Goal: Find specific page/section: Find specific page/section

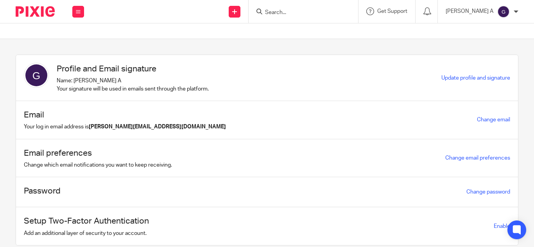
click at [308, 12] on input "Search" at bounding box center [299, 12] width 70 height 7
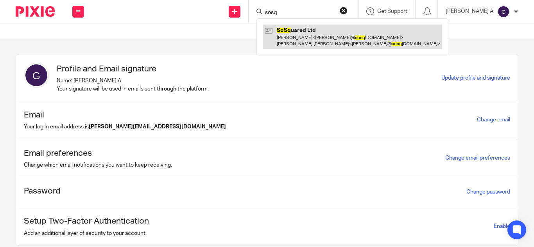
type input "sosq"
click at [313, 36] on link at bounding box center [352, 37] width 179 height 24
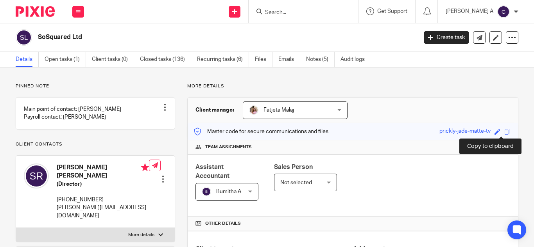
click at [504, 131] on span at bounding box center [507, 132] width 6 height 6
click at [290, 14] on input "Search" at bounding box center [299, 12] width 70 height 7
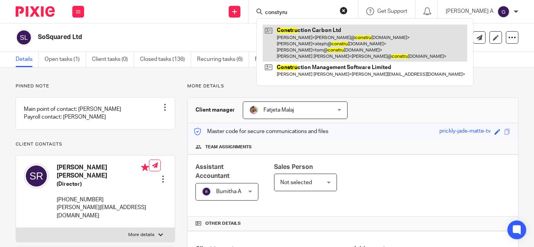
type input "constyru"
click at [329, 33] on link at bounding box center [365, 43] width 204 height 37
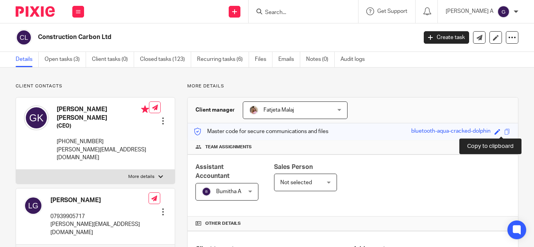
click at [504, 132] on span at bounding box center [507, 132] width 6 height 6
